Goal: Use online tool/utility: Utilize a website feature to perform a specific function

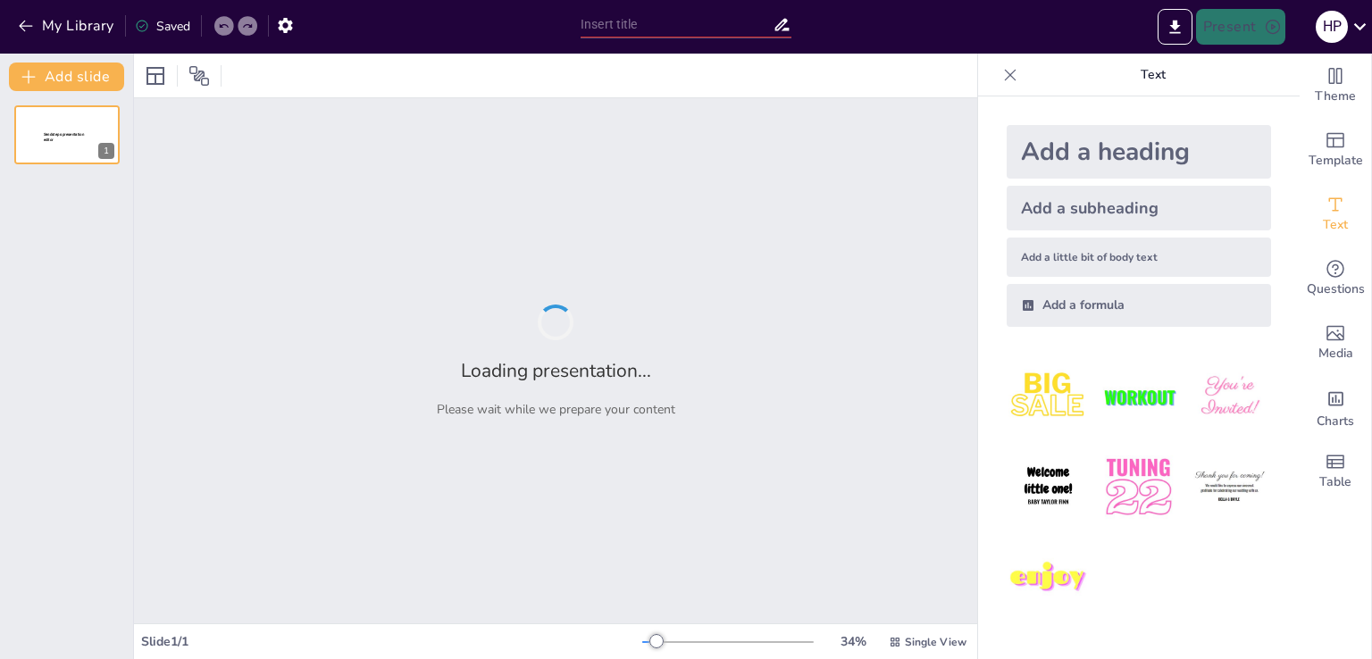
type input "Imported plantilla_defensa para presentación final [DATE].ppt"
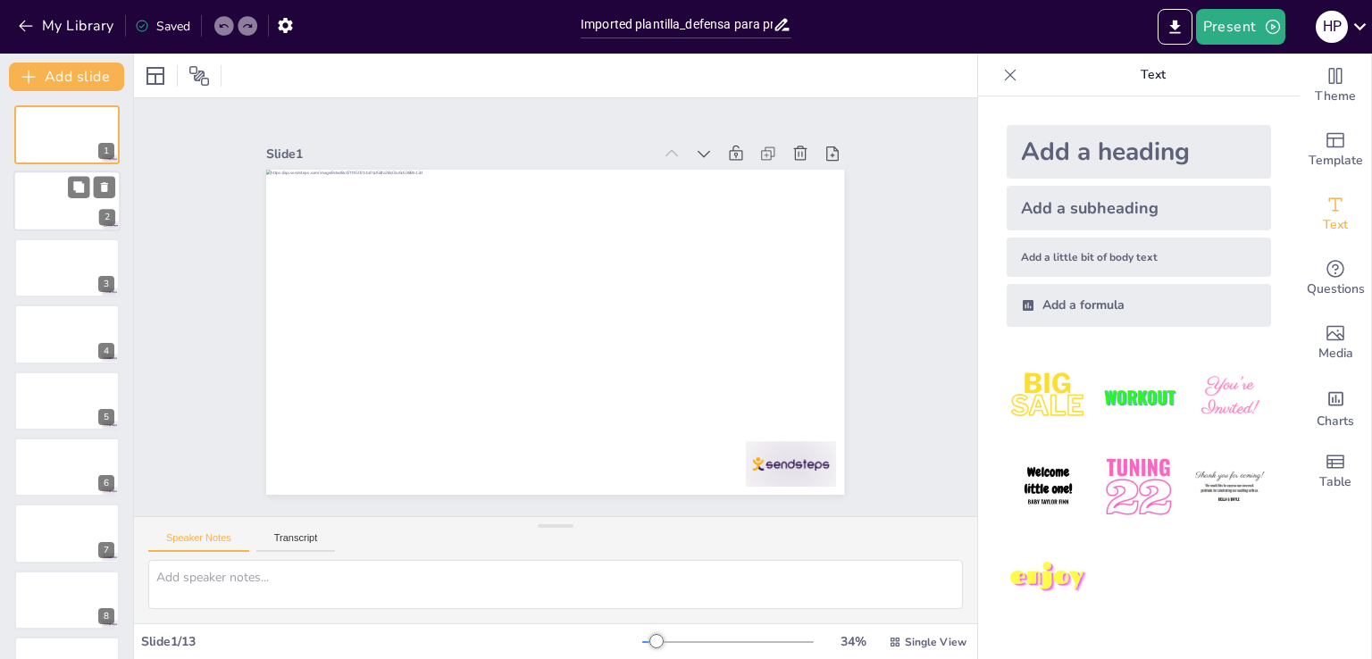
click at [42, 205] on div at bounding box center [66, 202] width 107 height 61
click at [68, 174] on div at bounding box center [66, 202] width 107 height 61
click at [55, 264] on div at bounding box center [66, 268] width 107 height 61
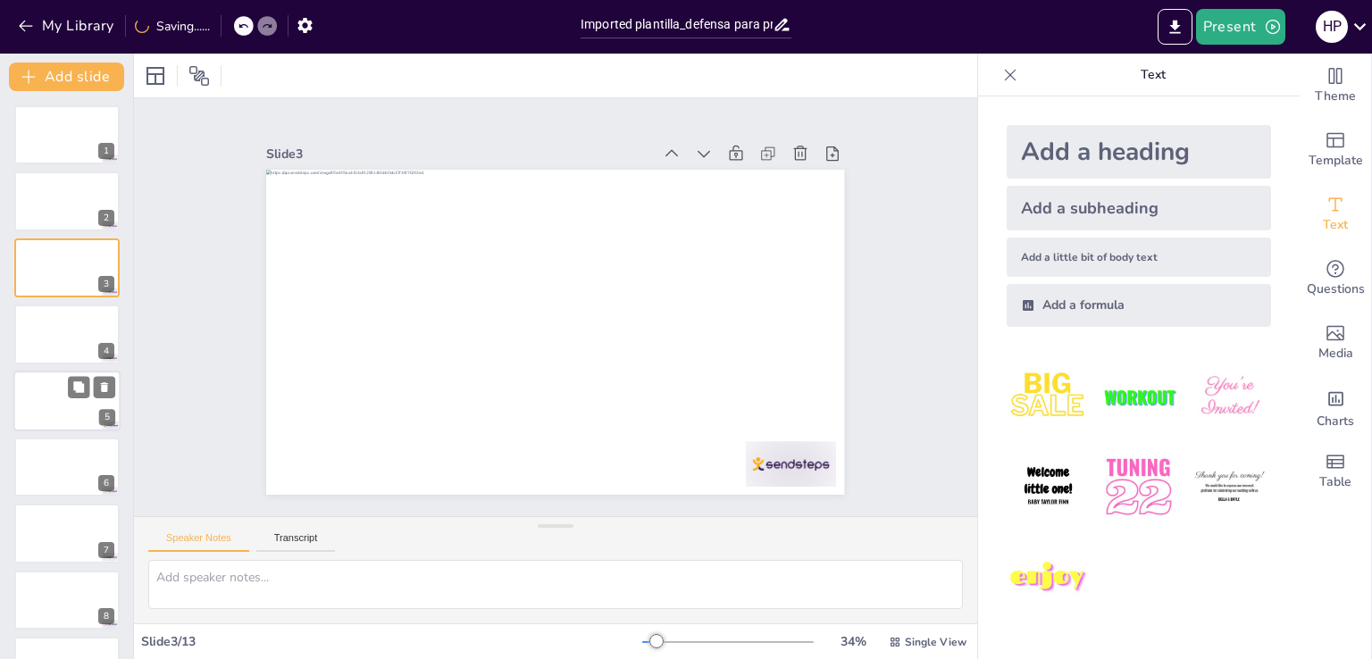
click at [61, 389] on div at bounding box center [66, 401] width 107 height 61
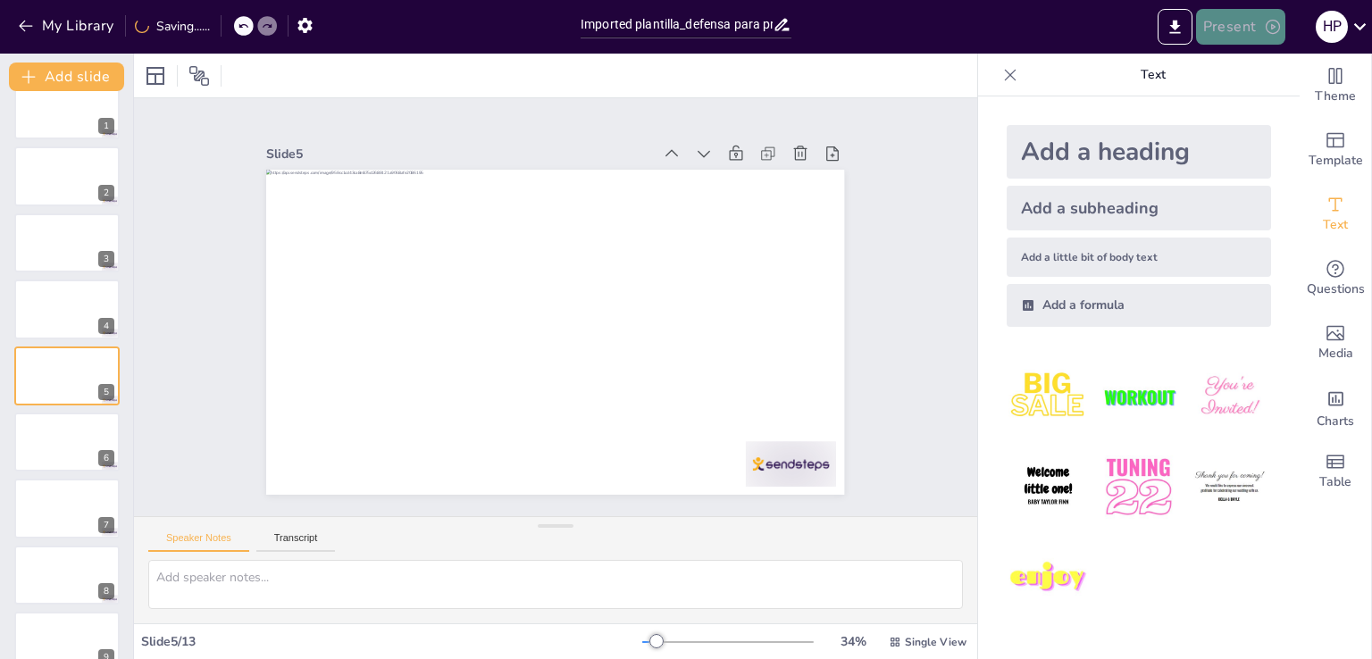
click at [1228, 29] on button "Present" at bounding box center [1240, 27] width 89 height 36
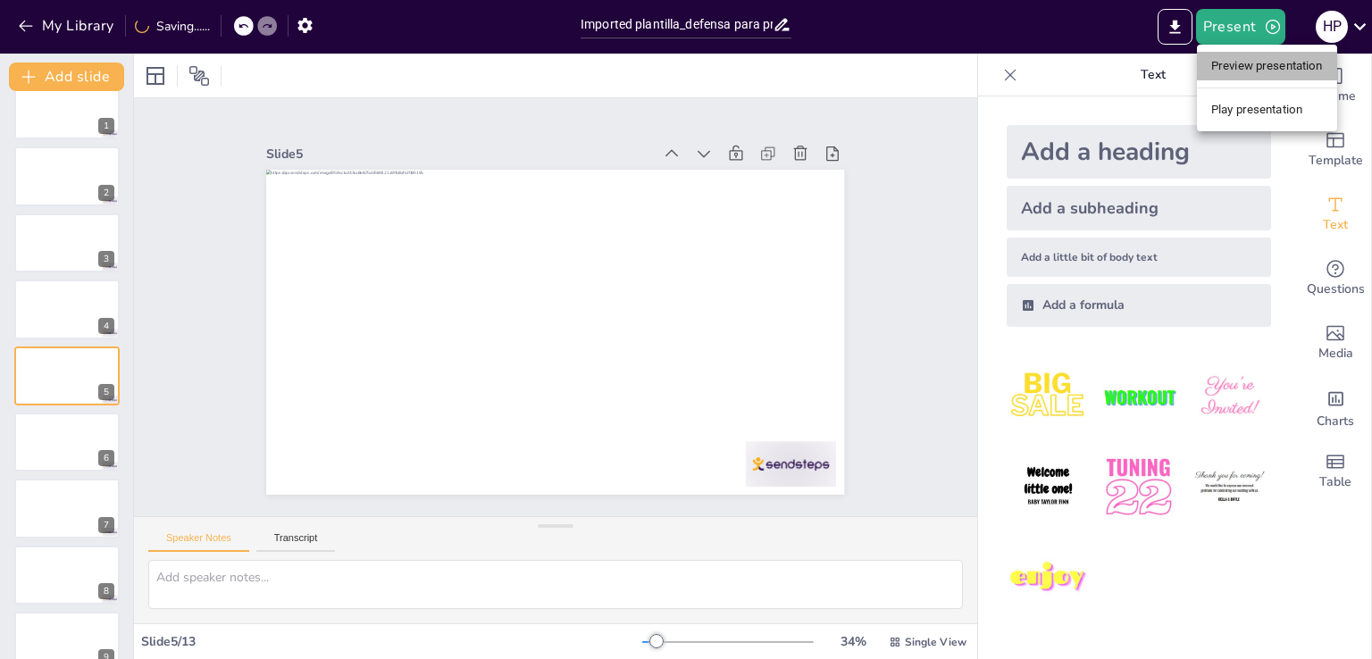
click at [1233, 63] on li "Preview presentation" at bounding box center [1267, 66] width 140 height 29
